Goal: Communication & Community: Participate in discussion

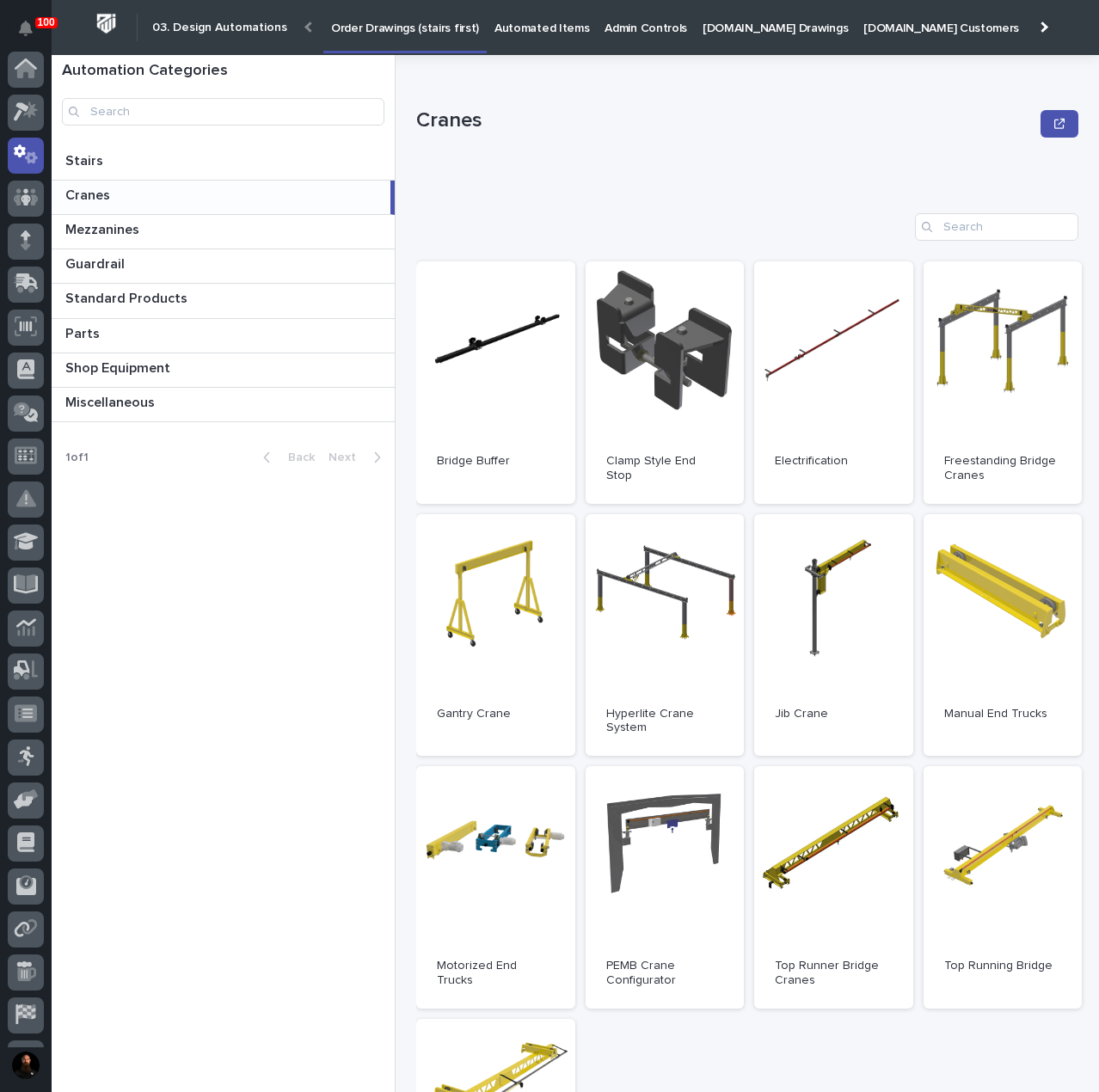
scroll to position [86, 0]
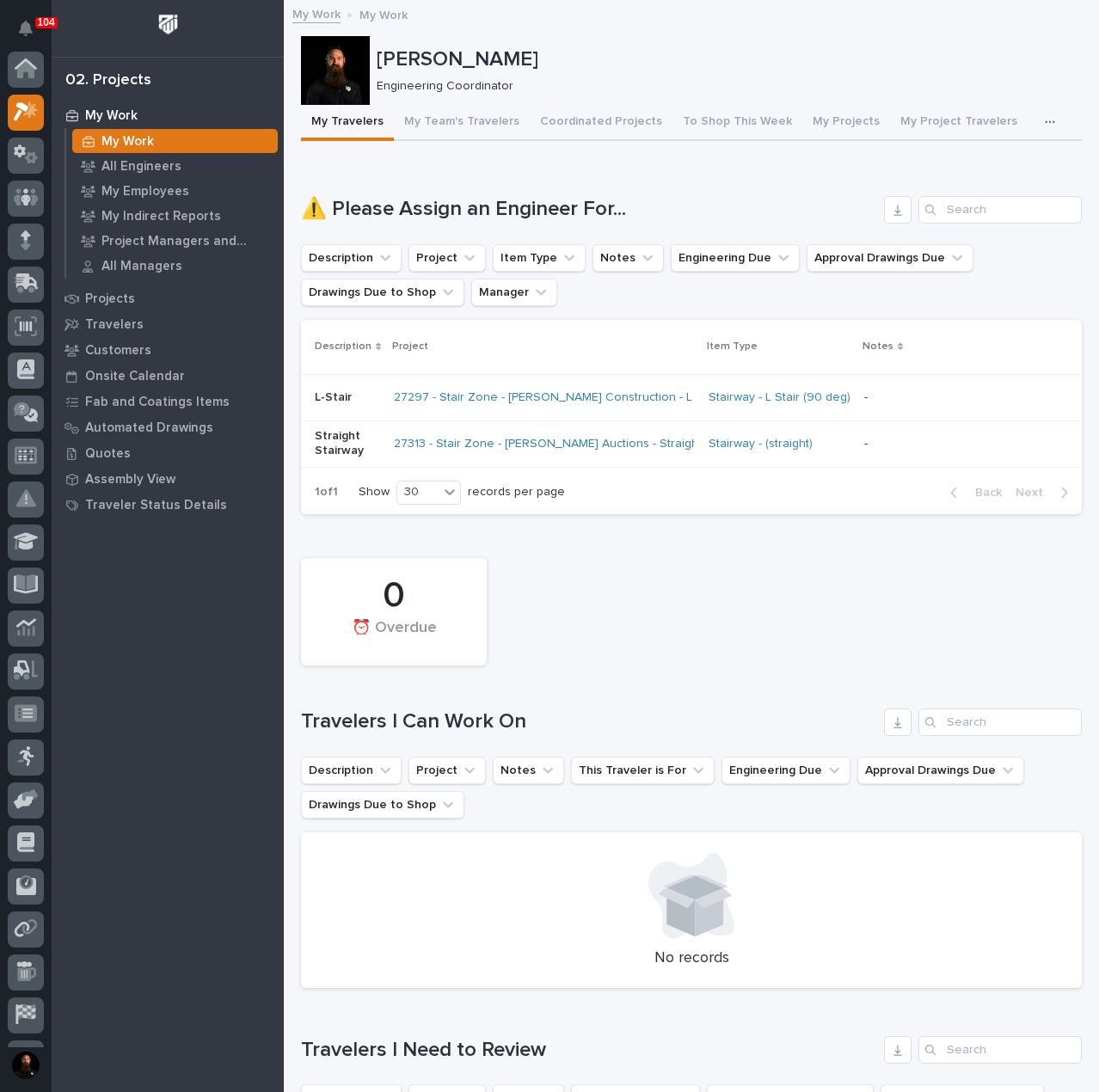
scroll to position [43, 0]
click at [117, 116] on p "My Work" at bounding box center [111, 116] width 52 height 16
click at [140, 141] on p "My Work" at bounding box center [128, 142] width 52 height 16
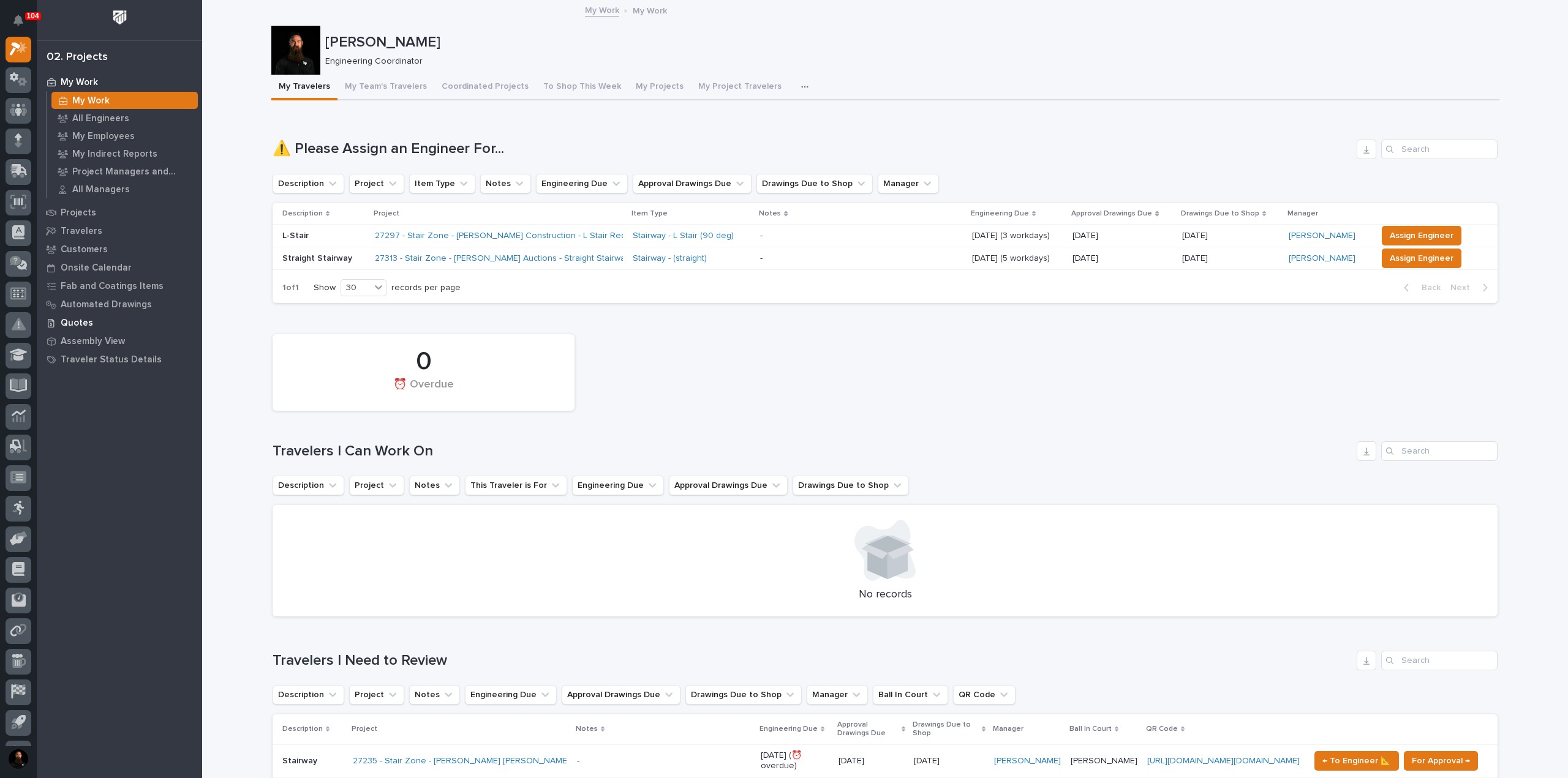
click at [80, 324] on p "Quotes" at bounding box center [77, 323] width 32 height 11
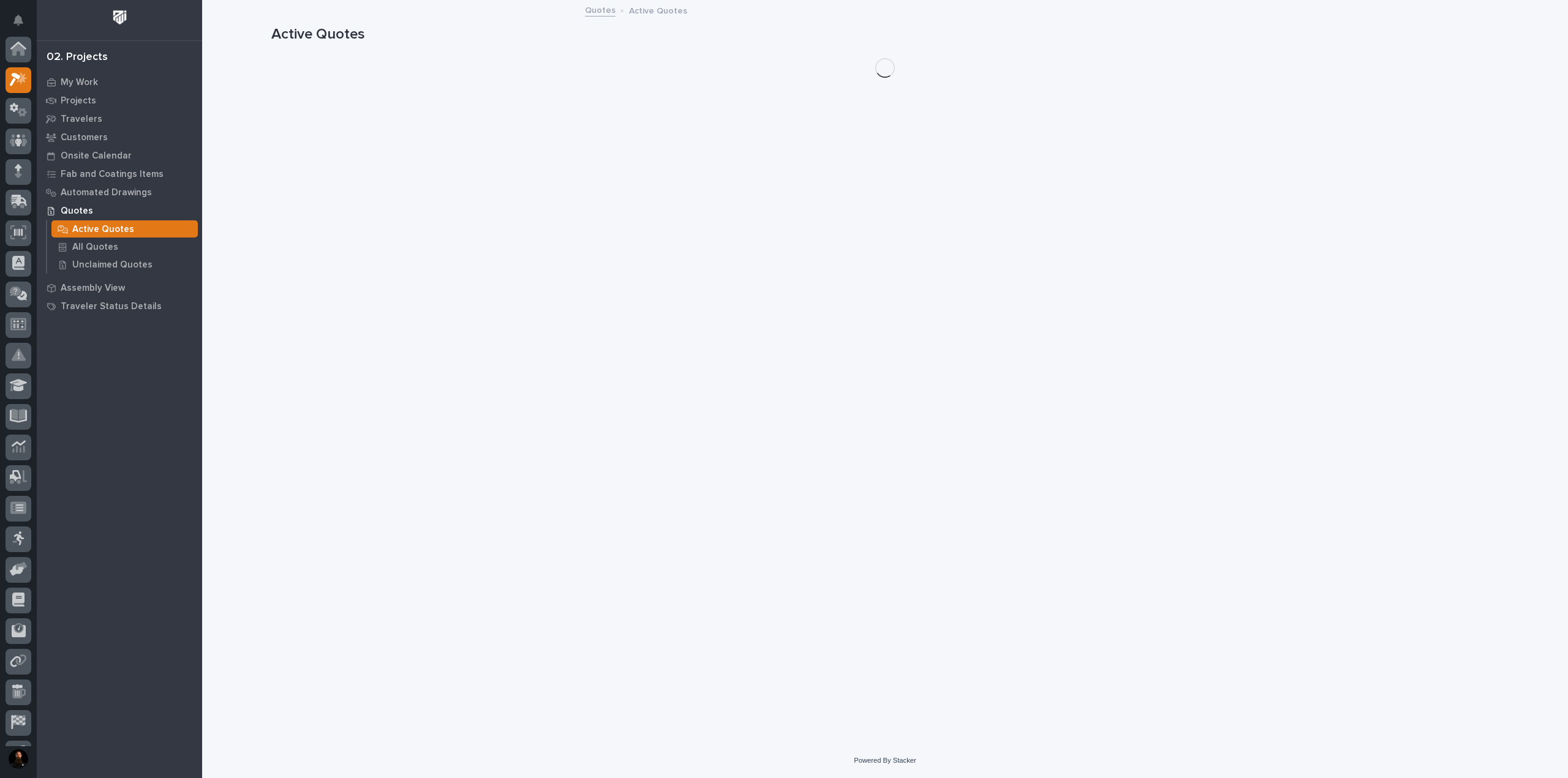
scroll to position [31, 0]
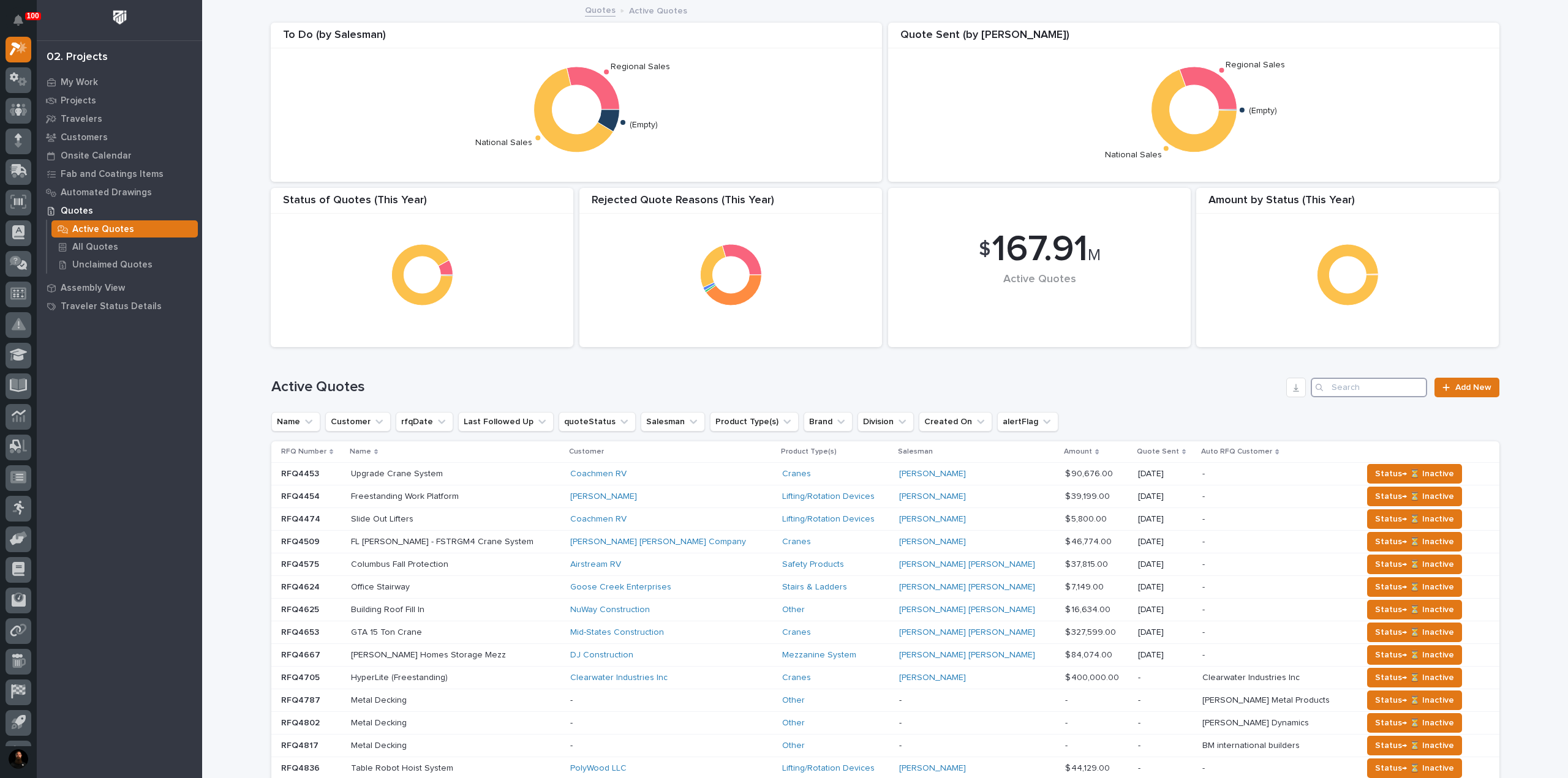
click at [782, 391] on input "Search" at bounding box center [1369, 387] width 117 height 19
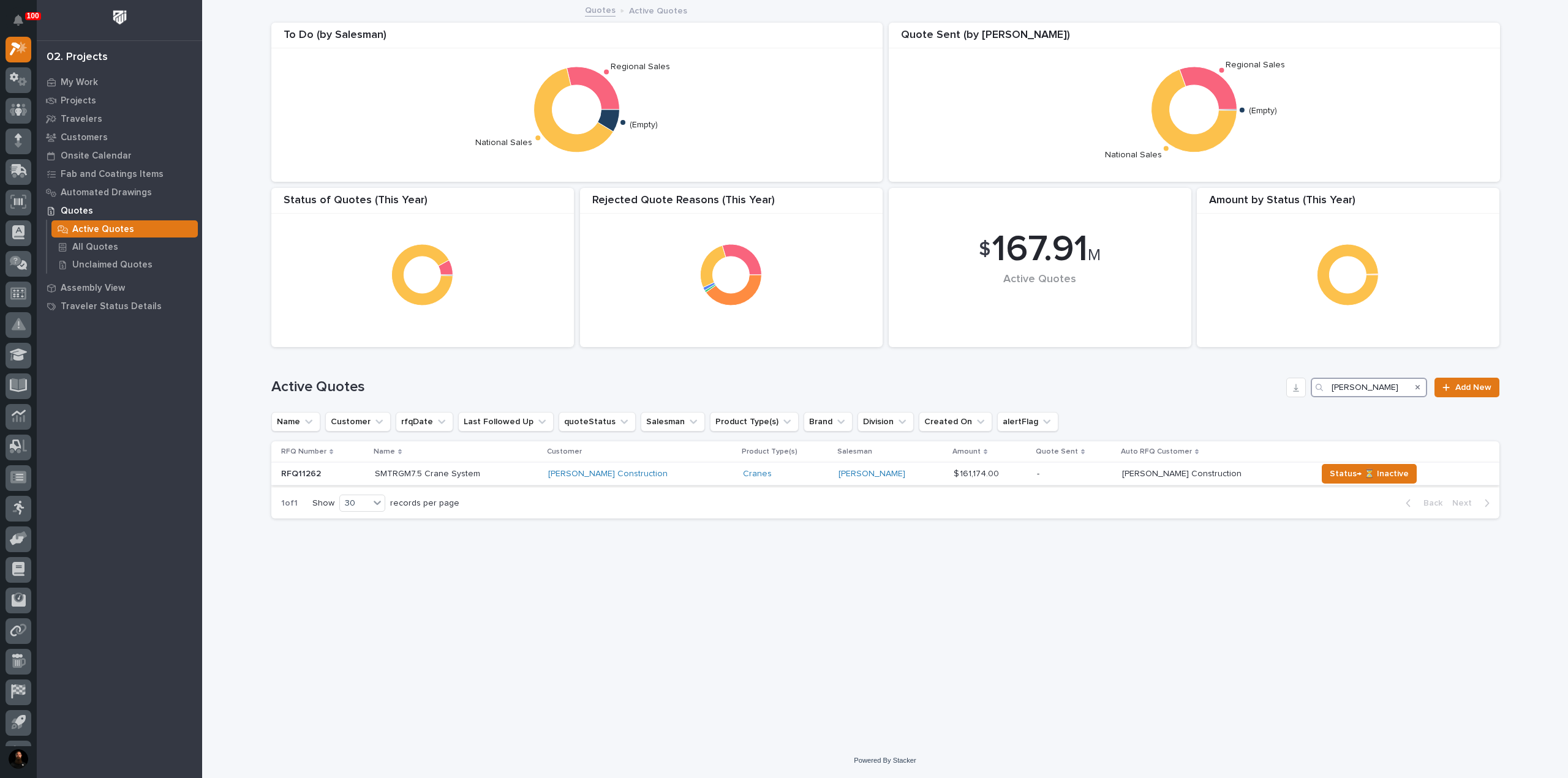
type input "[PERSON_NAME]"
click at [314, 476] on p "RFQ11262" at bounding box center [302, 473] width 42 height 13
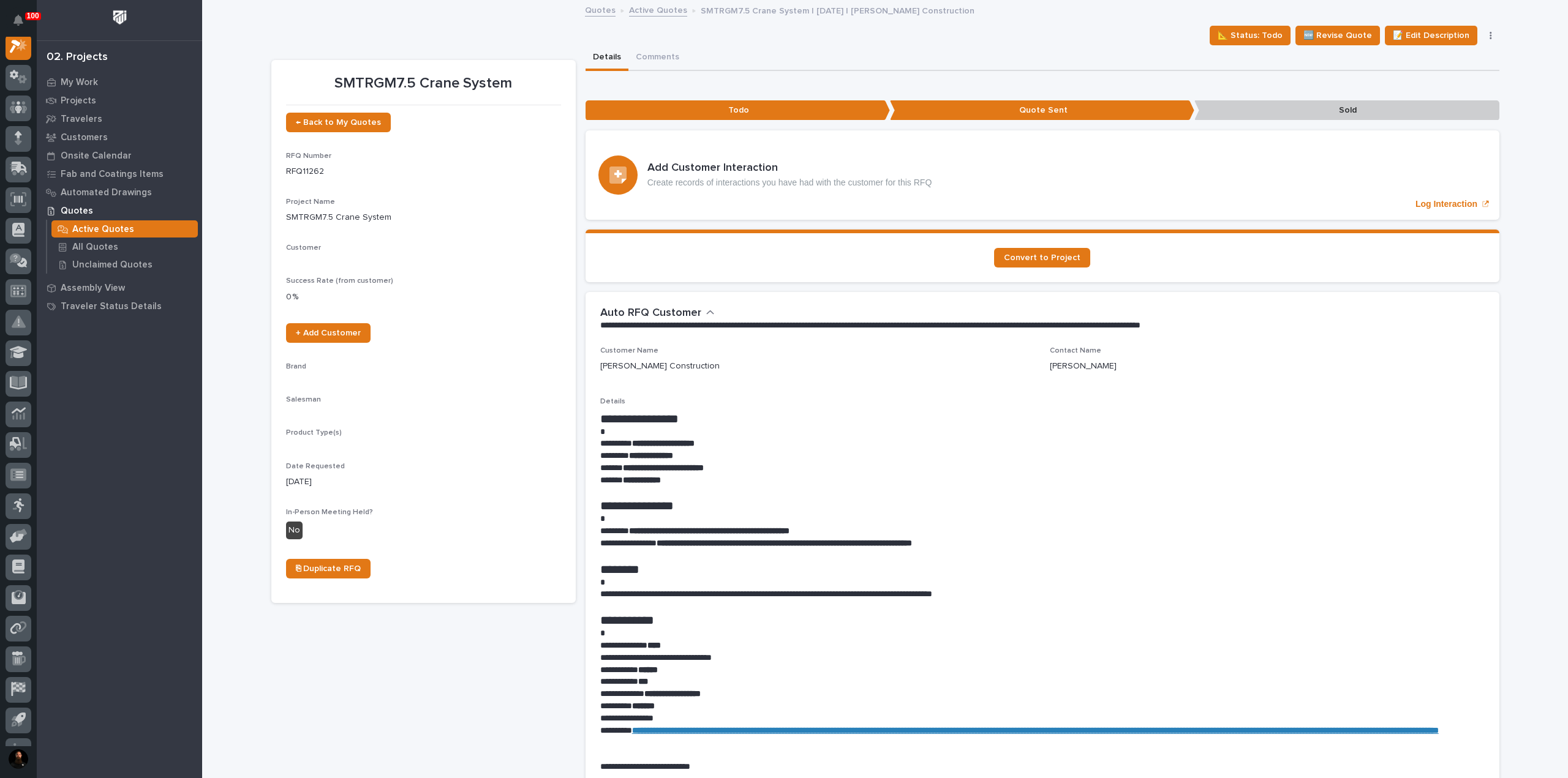
scroll to position [31, 0]
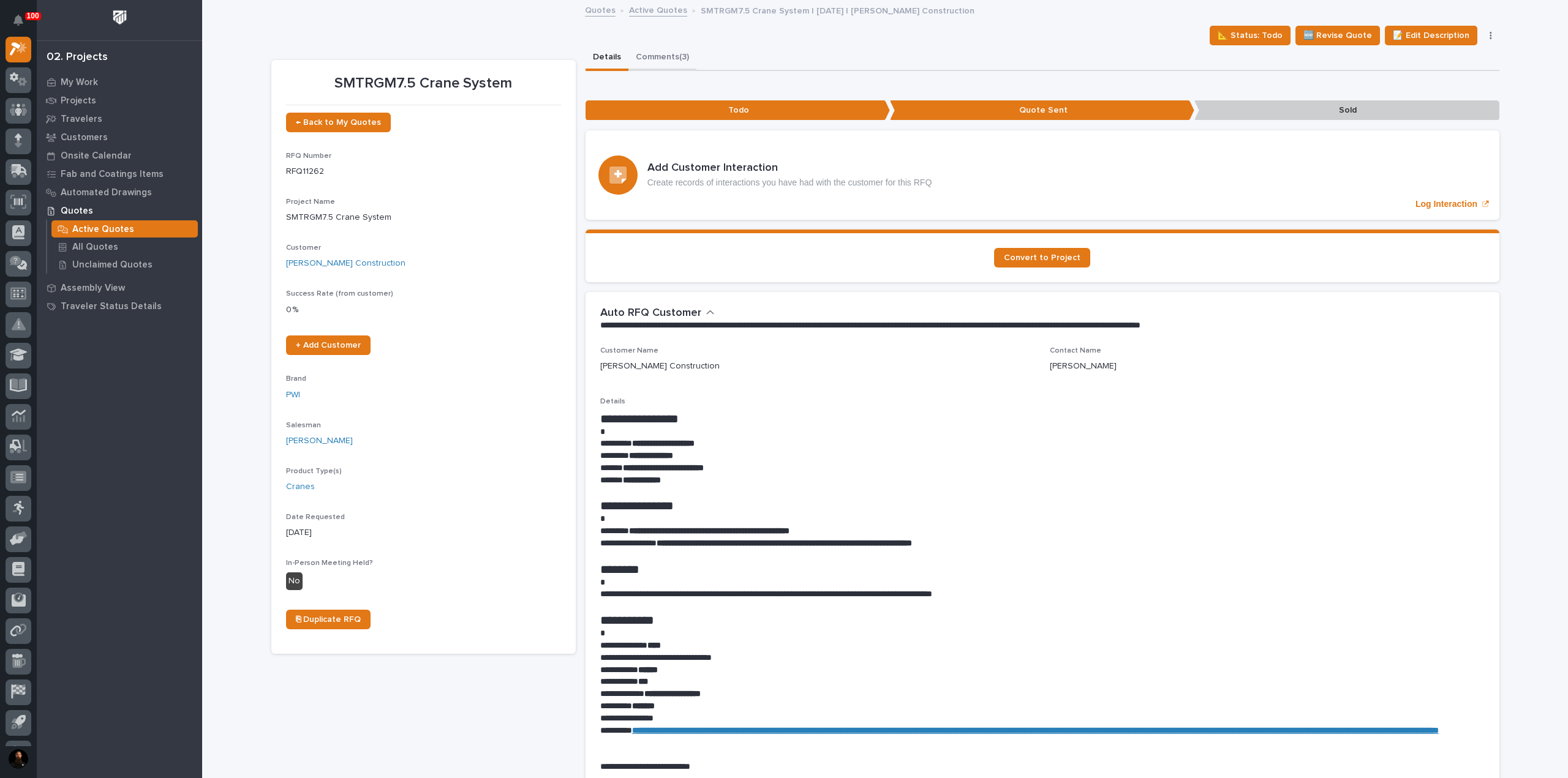
click at [644, 59] on button "Comments (3)" at bounding box center [662, 58] width 68 height 26
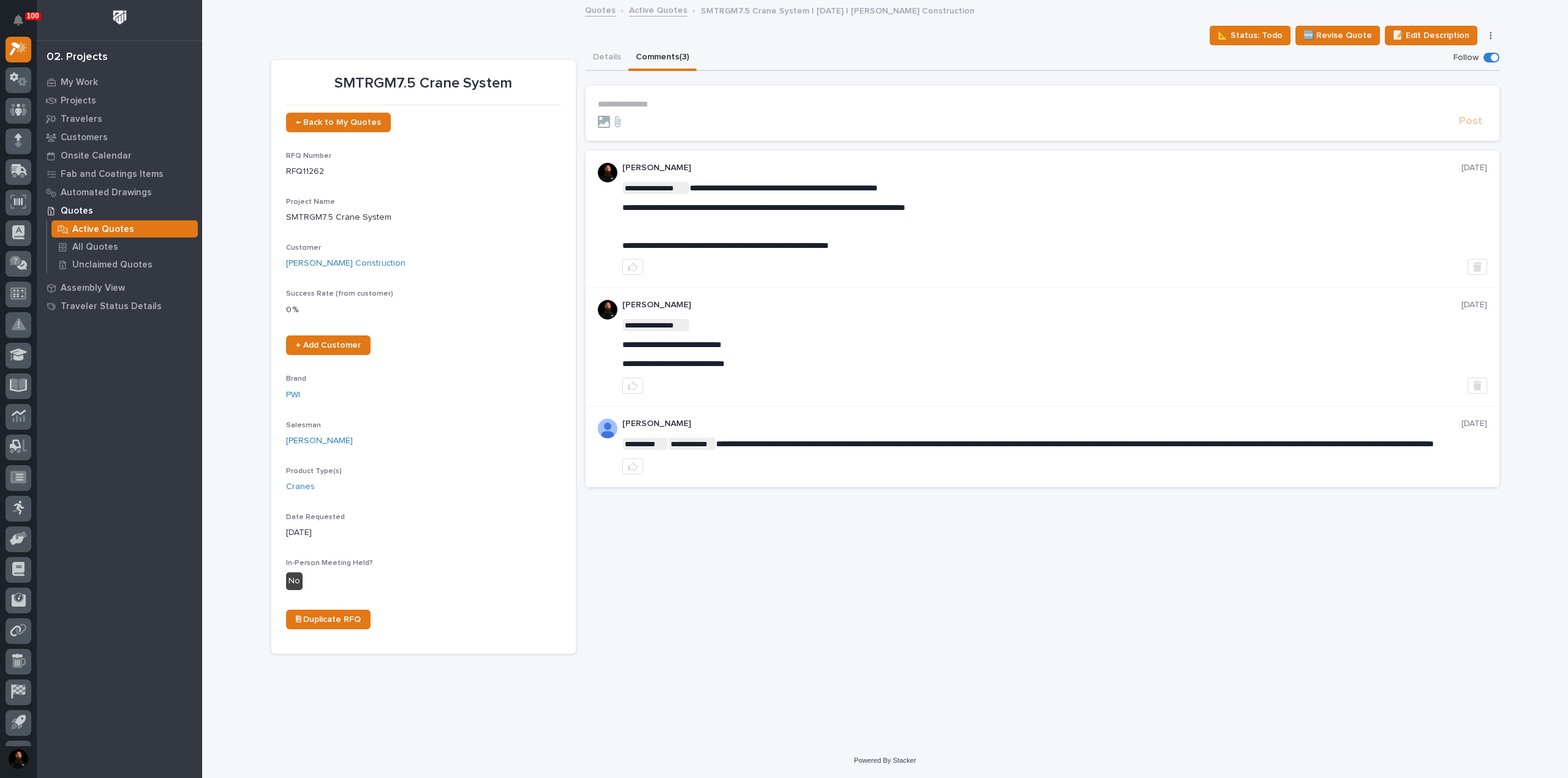
click at [675, 103] on p "**********" at bounding box center [1042, 104] width 889 height 11
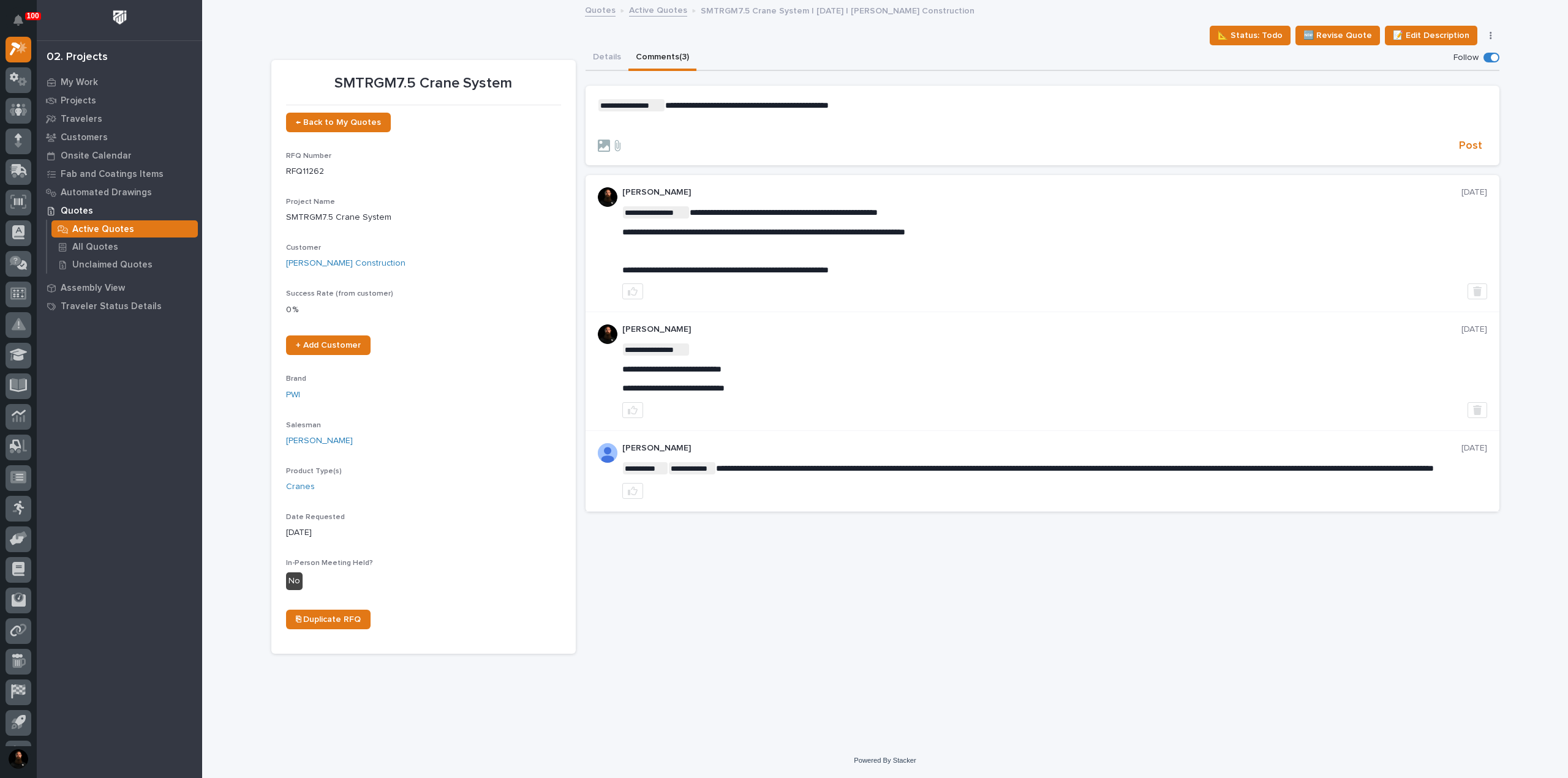
click at [646, 125] on p "﻿" at bounding box center [1042, 125] width 889 height 11
click at [782, 145] on span "Post" at bounding box center [1470, 146] width 23 height 14
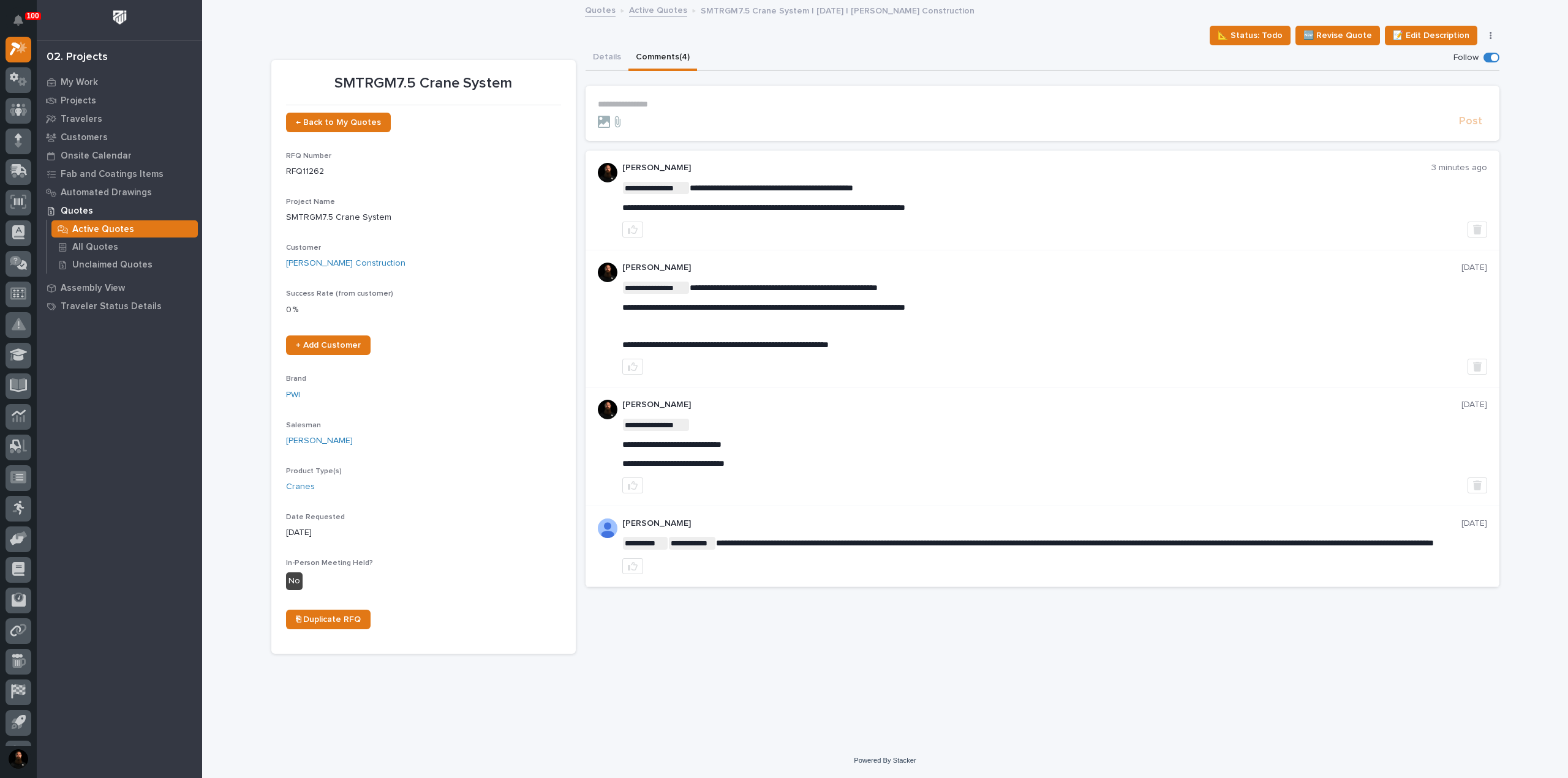
drag, startPoint x: 745, startPoint y: 107, endPoint x: 737, endPoint y: 101, distance: 10.0
click at [742, 105] on p "**********" at bounding box center [1042, 104] width 889 height 11
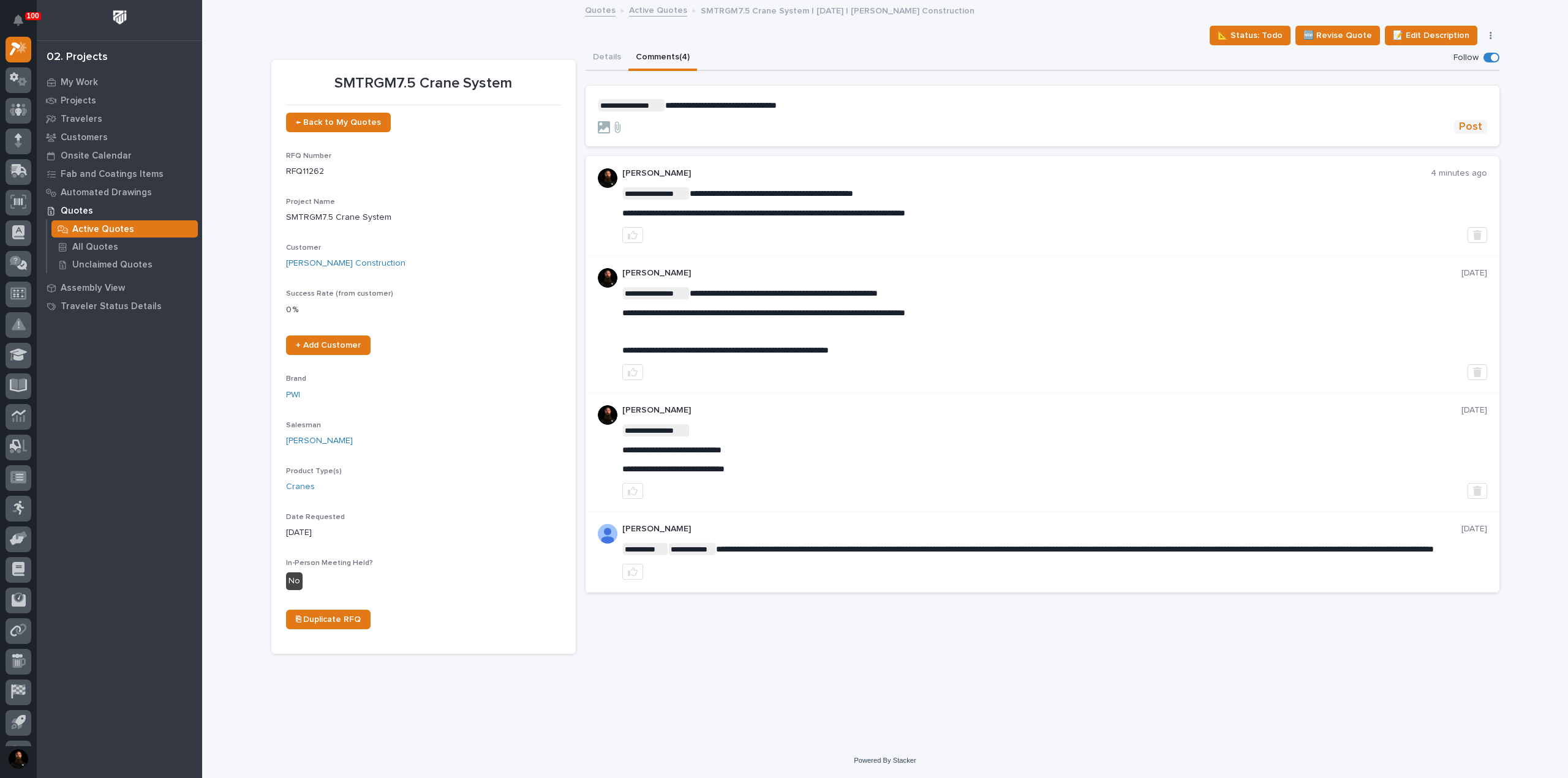
click at [782, 131] on span "Post" at bounding box center [1470, 127] width 23 height 14
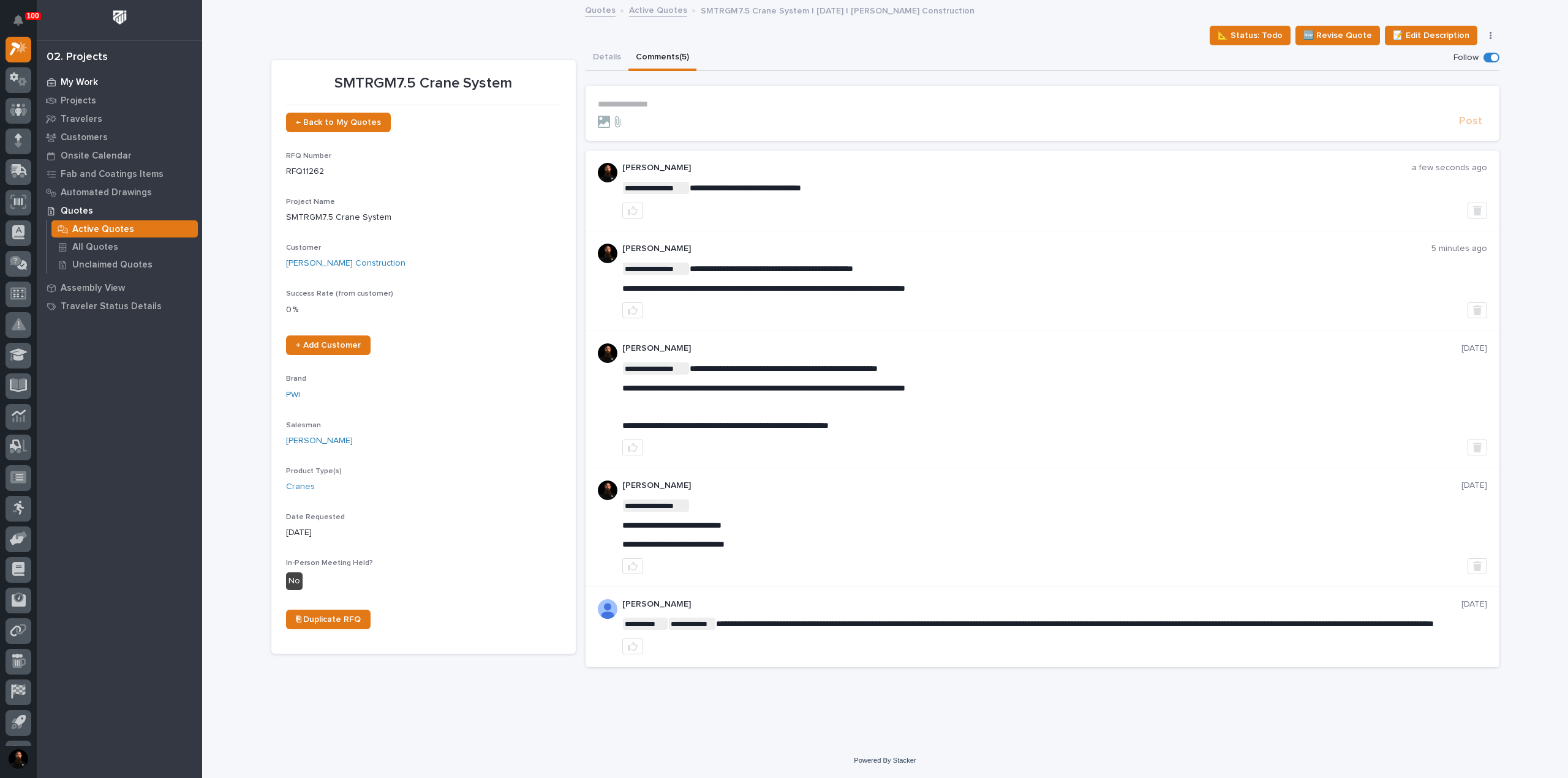
click at [65, 75] on div "My Work" at bounding box center [120, 82] width 160 height 17
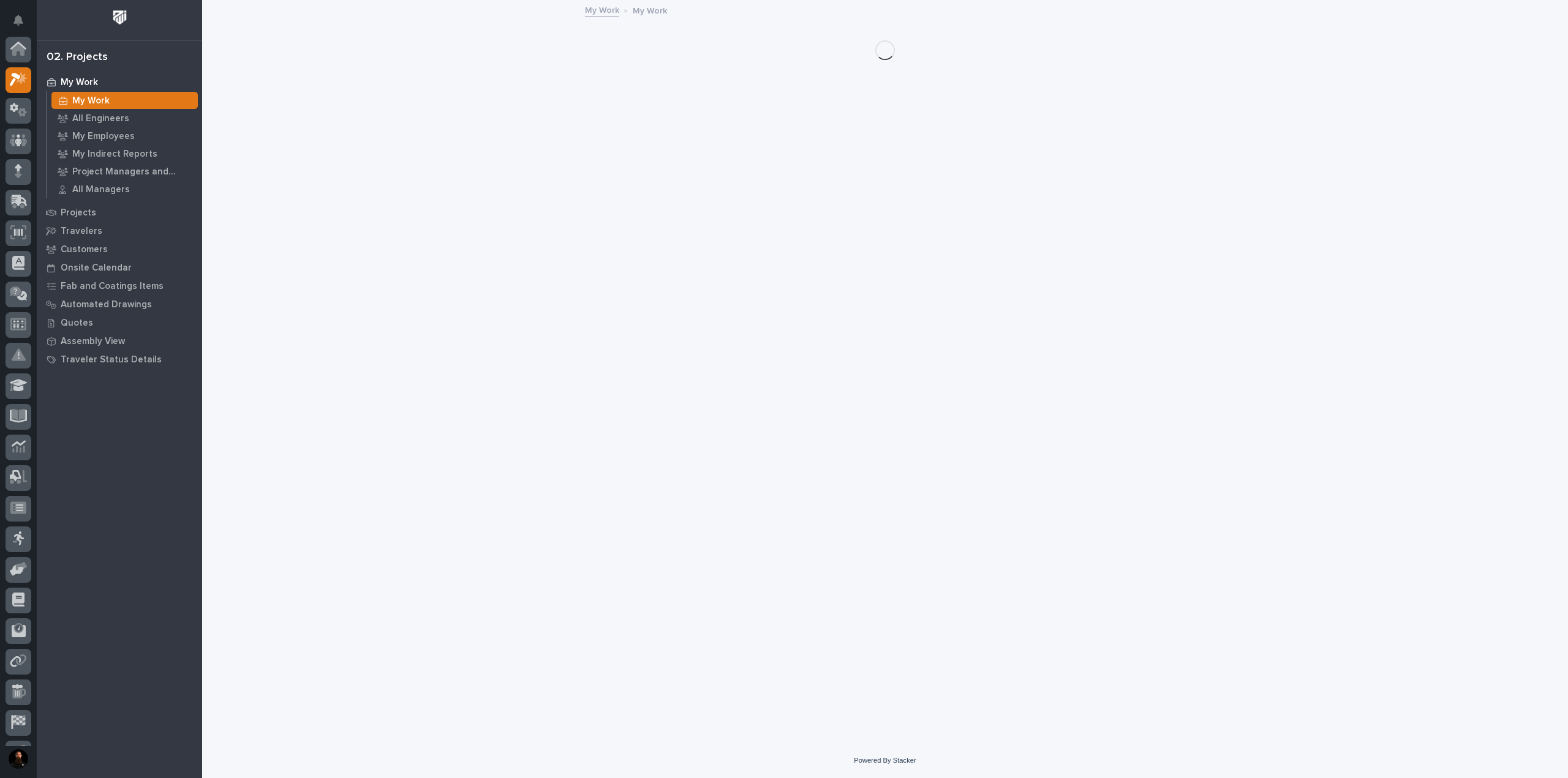
scroll to position [31, 0]
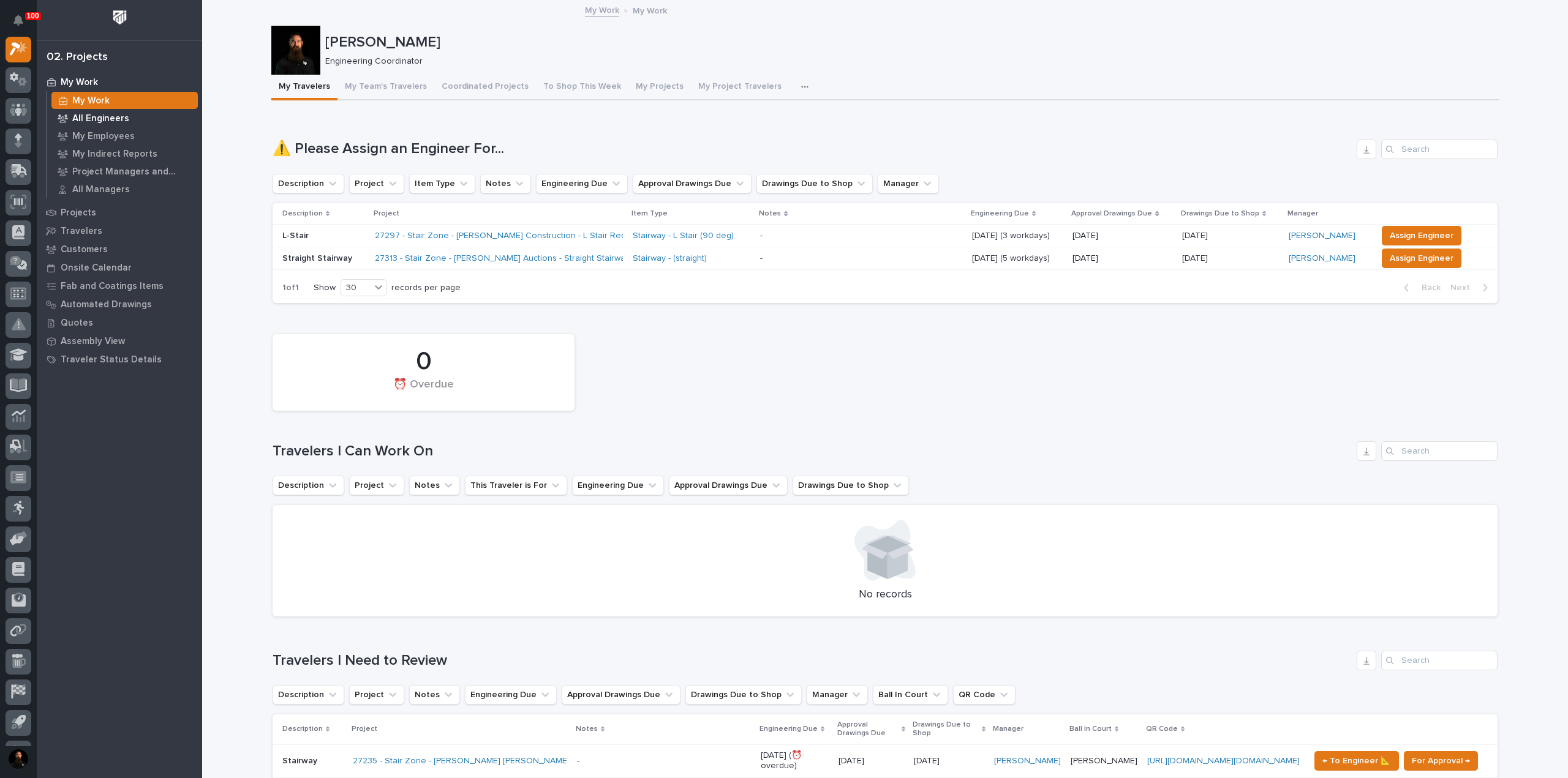
click at [104, 120] on p "All Engineers" at bounding box center [100, 119] width 57 height 11
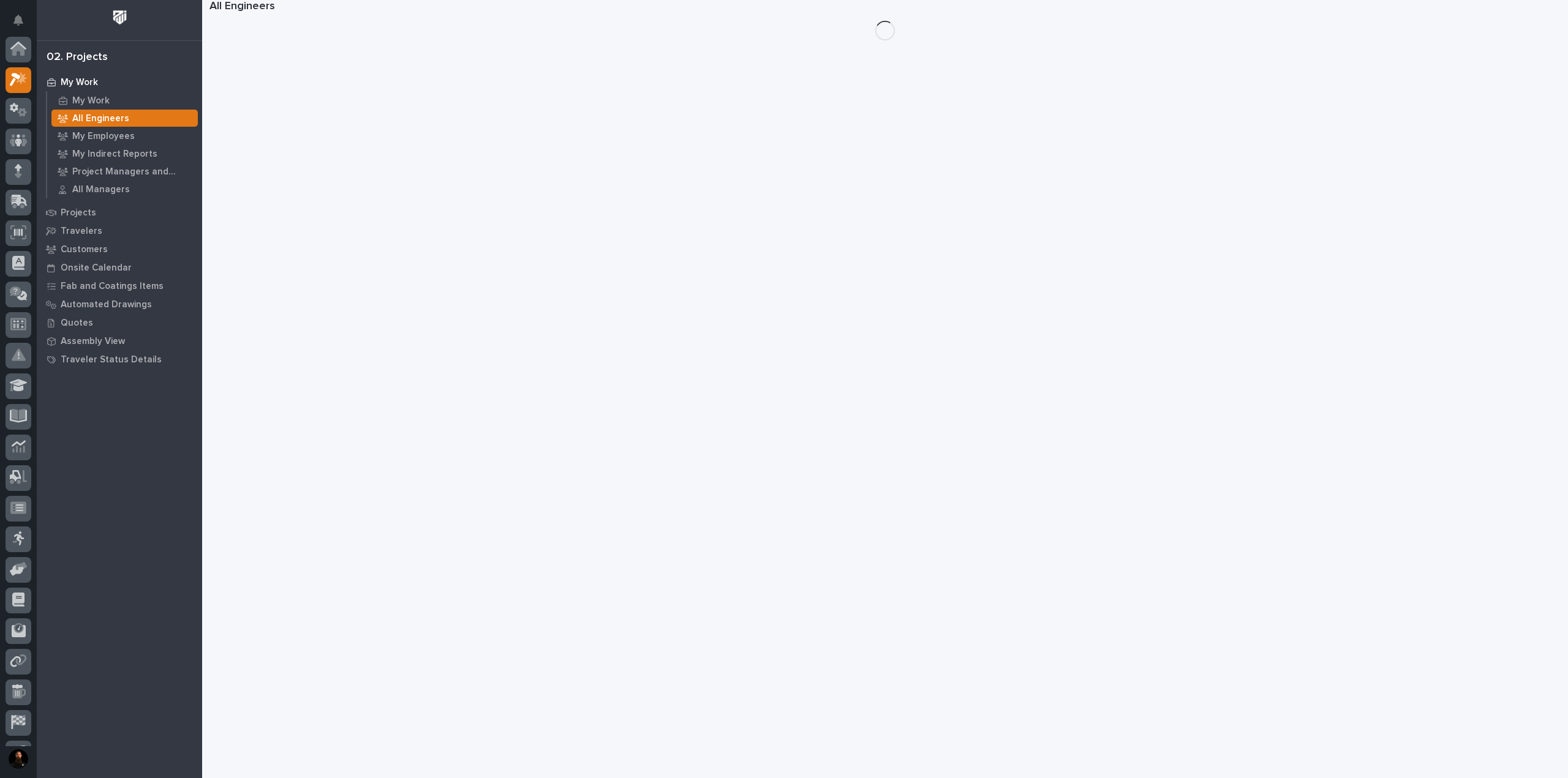
scroll to position [31, 0]
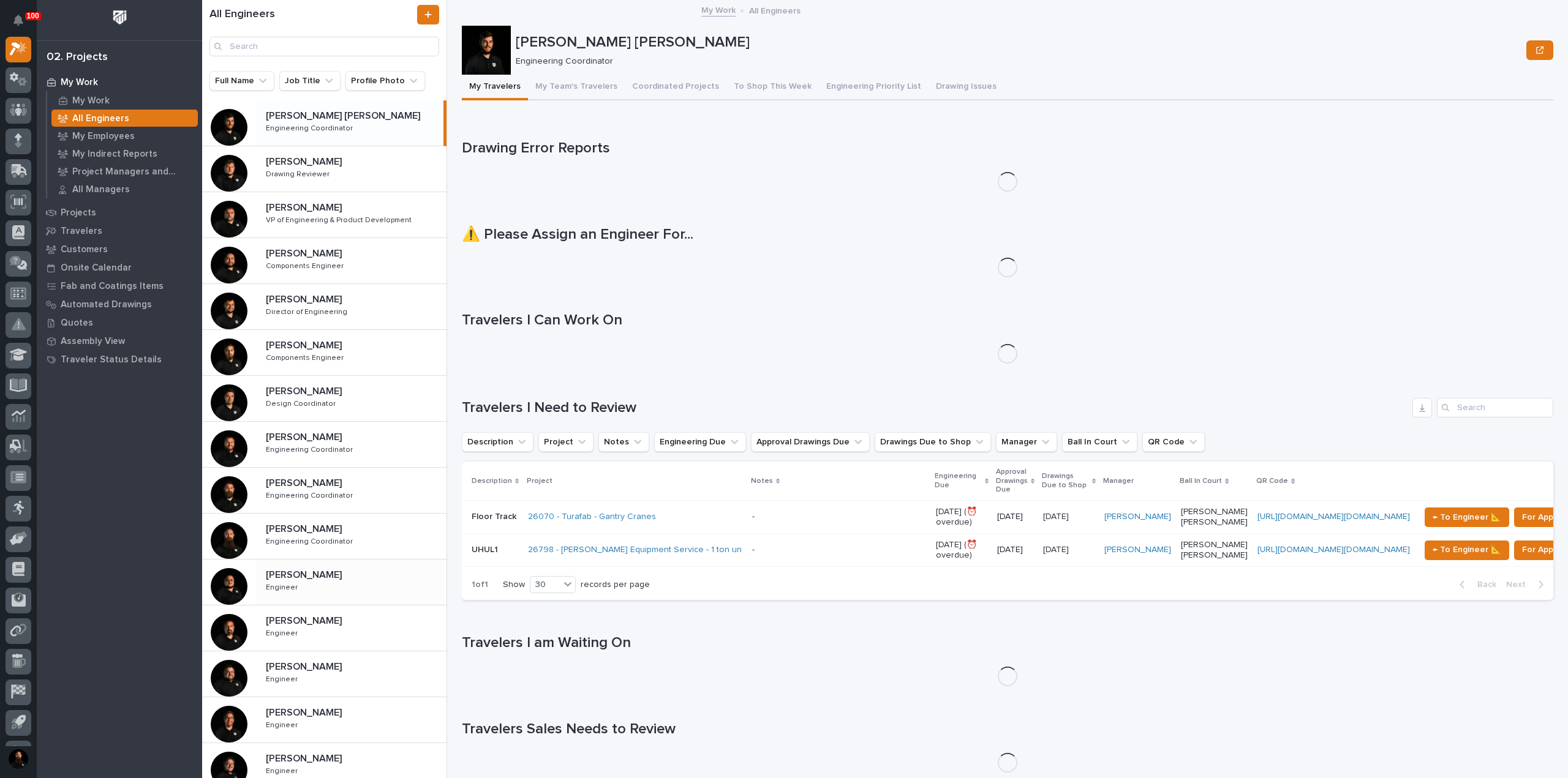
click at [323, 585] on div "[PERSON_NAME] [PERSON_NAME] Engineer Engineer" at bounding box center [351, 582] width 191 height 36
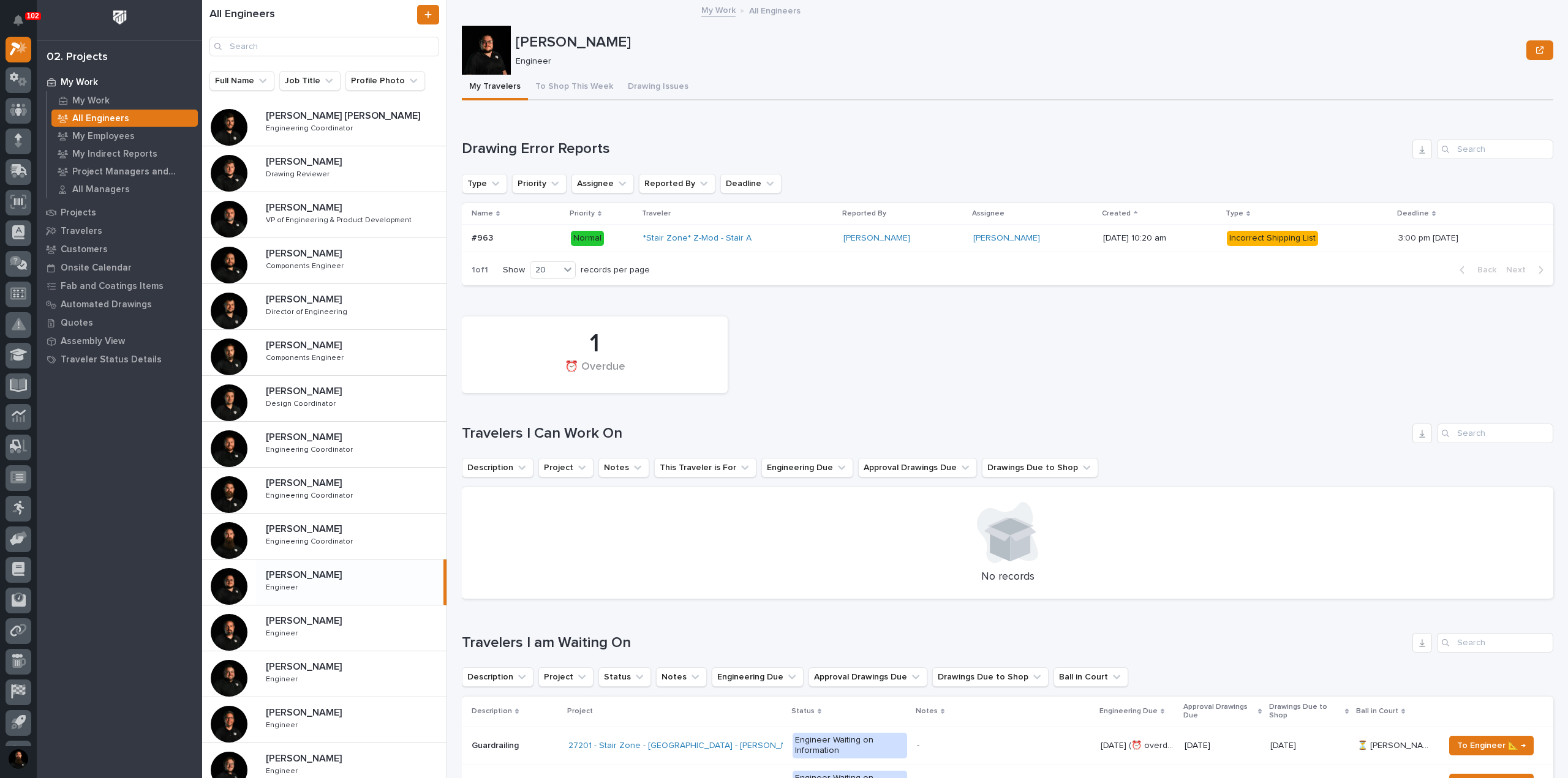
click at [575, 144] on h1 "Drawing Error Reports" at bounding box center [934, 149] width 945 height 17
drag, startPoint x: 575, startPoint y: 144, endPoint x: 576, endPoint y: 123, distance: 21.0
click at [575, 143] on h1 "Drawing Error Reports" at bounding box center [934, 149] width 945 height 17
click at [576, 123] on div "Loading... Saving… Drawing Error Reports Type Priority Assignee Reported By Dea…" at bounding box center [1007, 206] width 1091 height 181
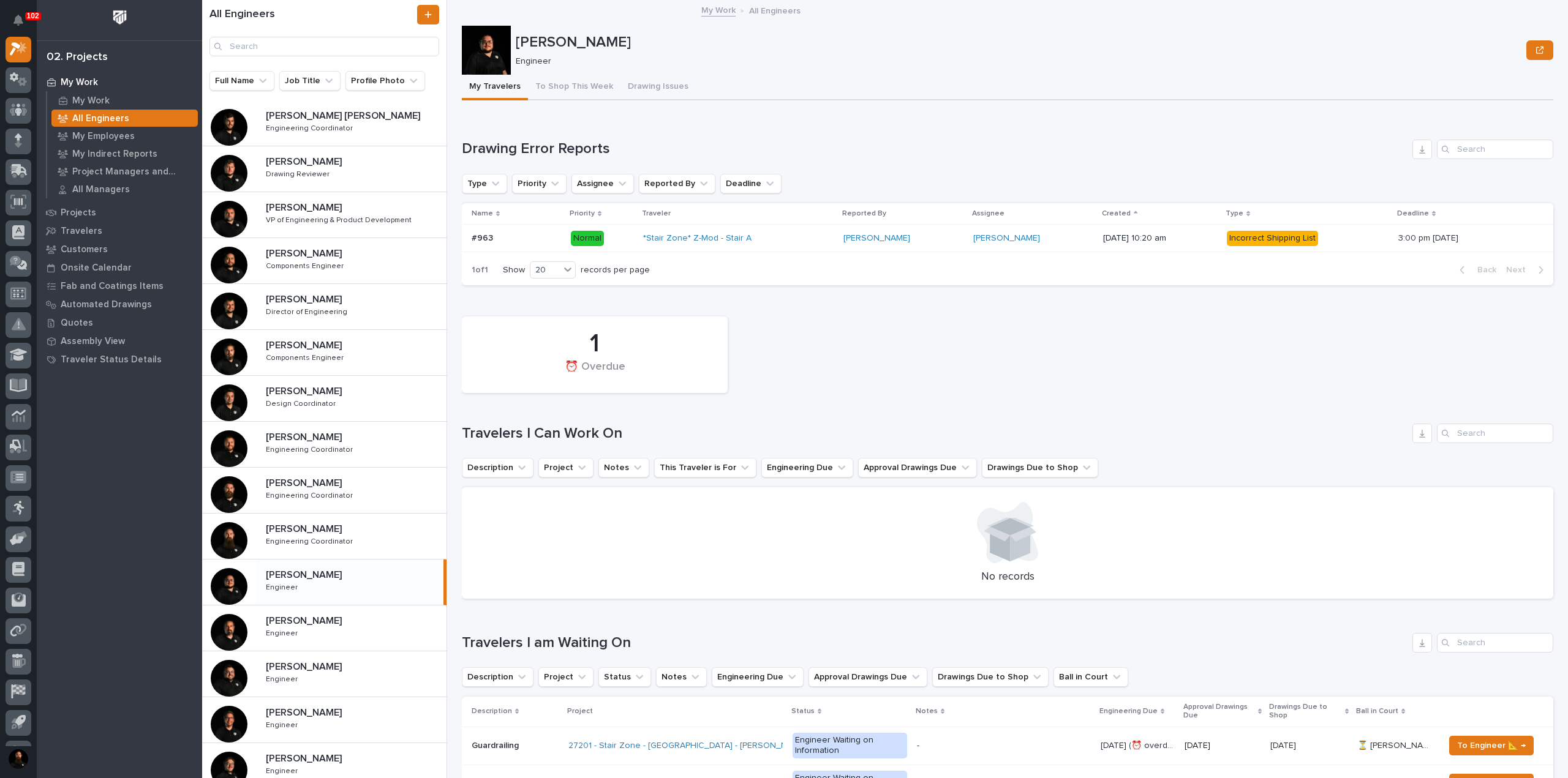
click at [608, 154] on h1 "Drawing Error Reports" at bounding box center [934, 149] width 945 height 17
drag, startPoint x: 607, startPoint y: 154, endPoint x: 606, endPoint y: 145, distance: 9.1
click at [606, 154] on h1 "Drawing Error Reports" at bounding box center [934, 149] width 945 height 17
click at [606, 145] on h1 "Drawing Error Reports" at bounding box center [934, 149] width 945 height 17
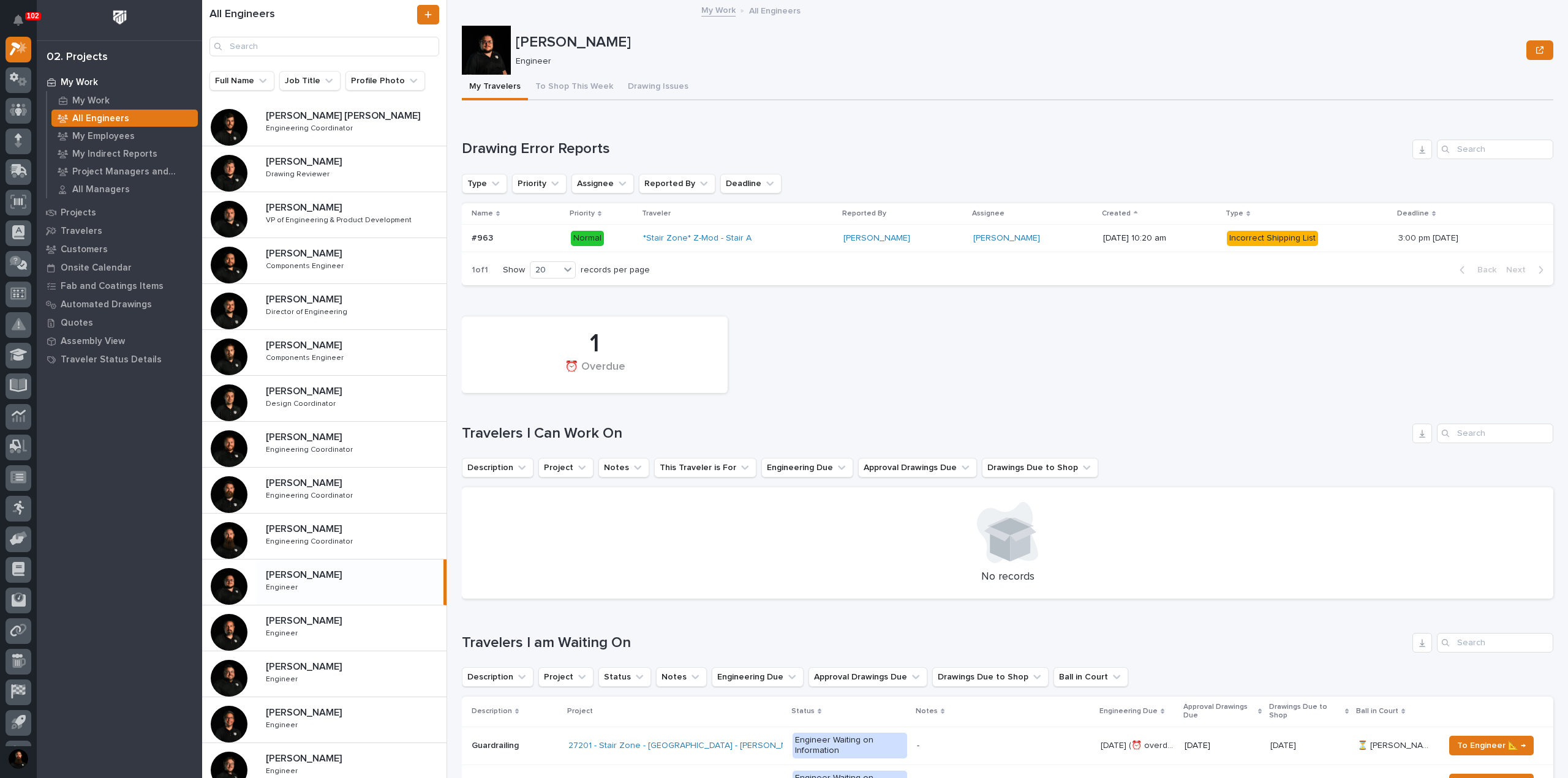
click at [606, 144] on h1 "Drawing Error Reports" at bounding box center [934, 149] width 945 height 17
click at [621, 137] on div "Loading... Saving… Drawing Error Reports Type Priority Assignee Reported By Dea…" at bounding box center [1007, 206] width 1091 height 181
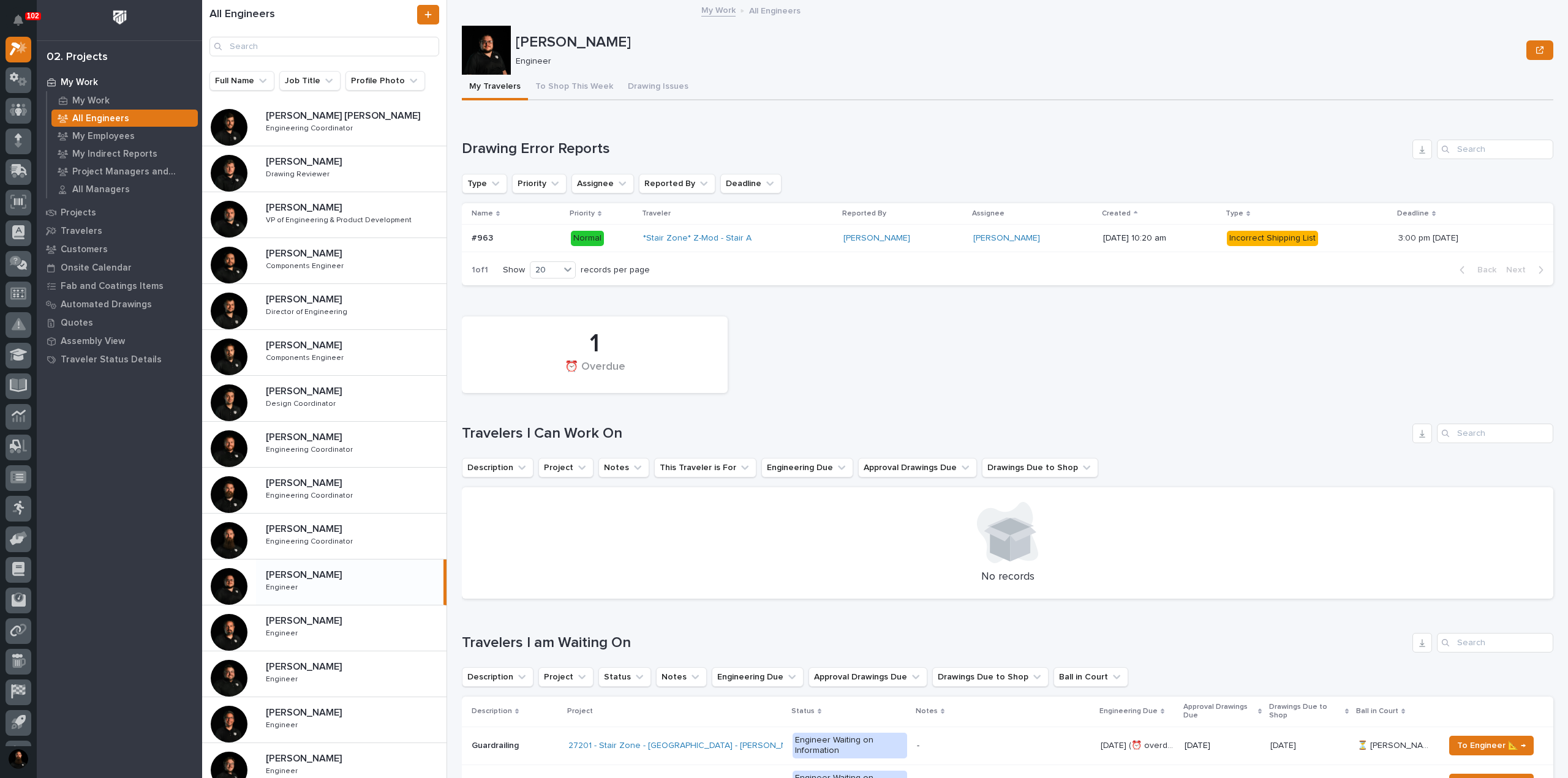
click at [565, 44] on p "[PERSON_NAME]" at bounding box center [1018, 42] width 1006 height 17
click at [570, 51] on p "[PERSON_NAME]" at bounding box center [1018, 42] width 1006 height 17
